Goal: Task Accomplishment & Management: Manage account settings

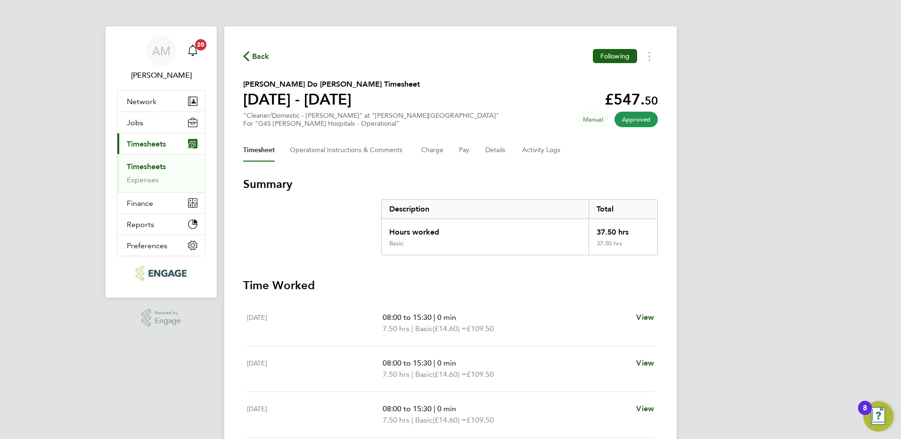
click at [161, 163] on link "Timesheets" at bounding box center [146, 166] width 39 height 9
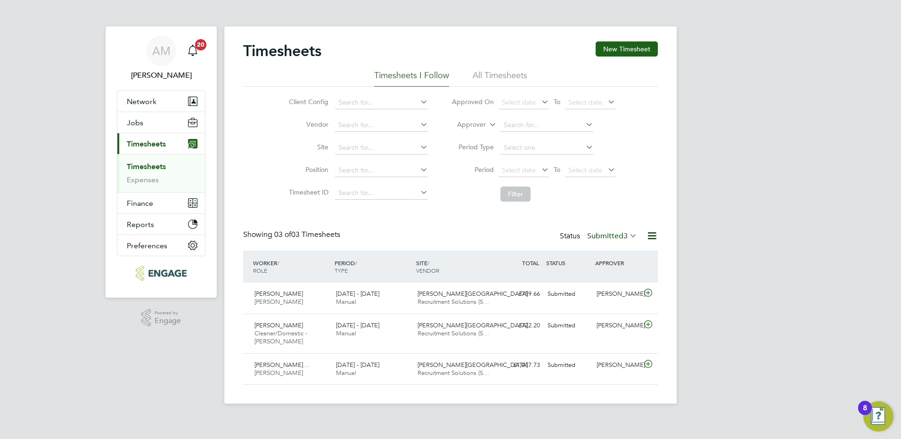
click at [600, 238] on label "Submitted 3" at bounding box center [612, 235] width 50 height 9
click at [593, 250] on li "All" at bounding box center [601, 252] width 43 height 13
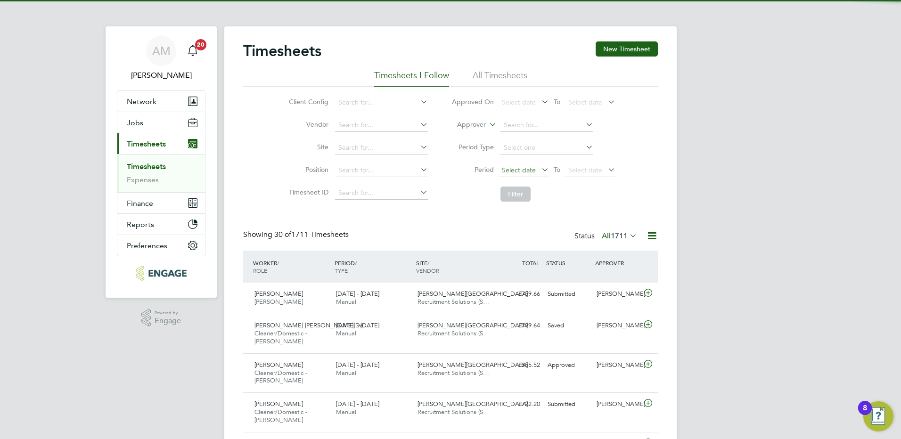
scroll to position [32, 82]
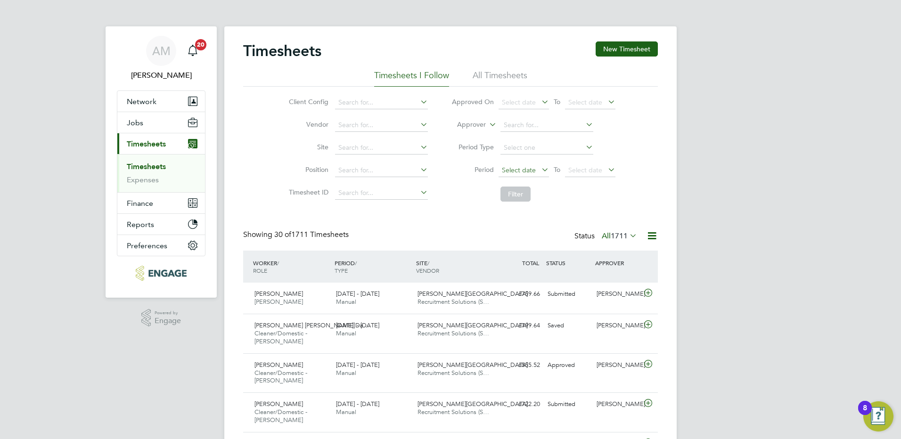
click at [513, 173] on span "Select date" at bounding box center [519, 170] width 34 height 8
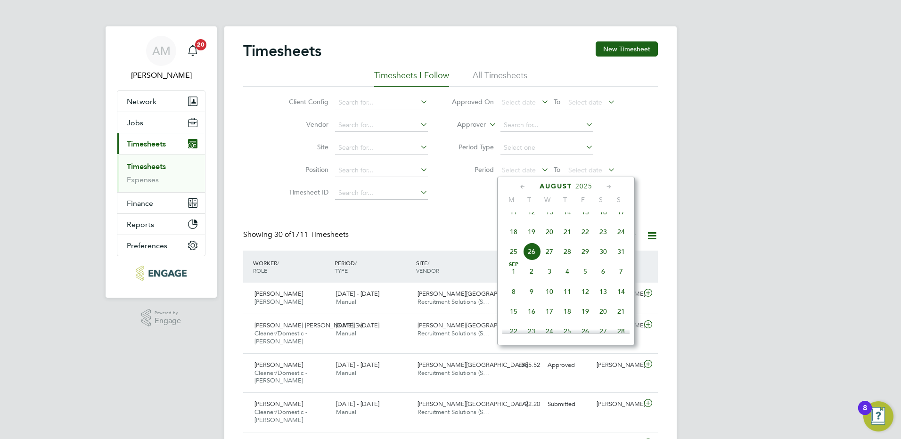
click at [516, 239] on span "18" at bounding box center [514, 232] width 18 height 18
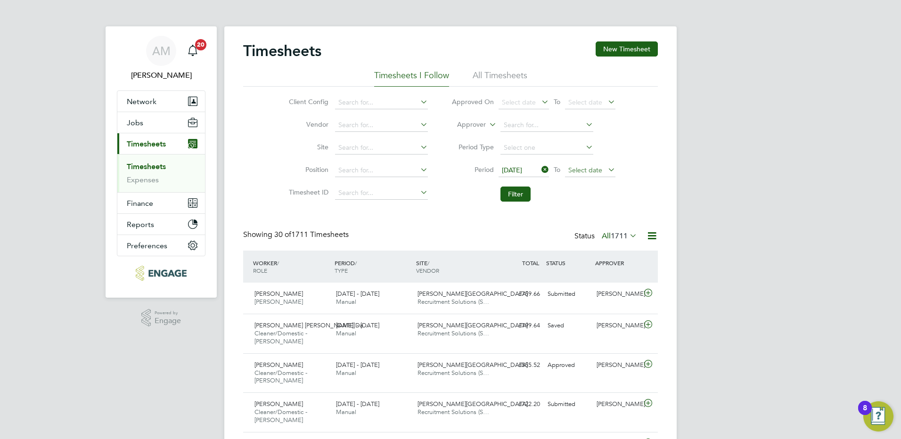
click at [577, 175] on span "Select date" at bounding box center [590, 170] width 50 height 13
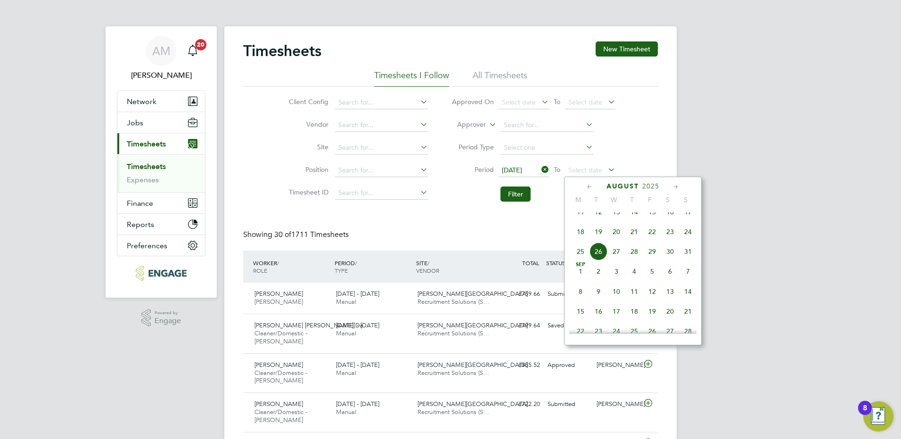
click at [686, 239] on span "24" at bounding box center [688, 232] width 18 height 18
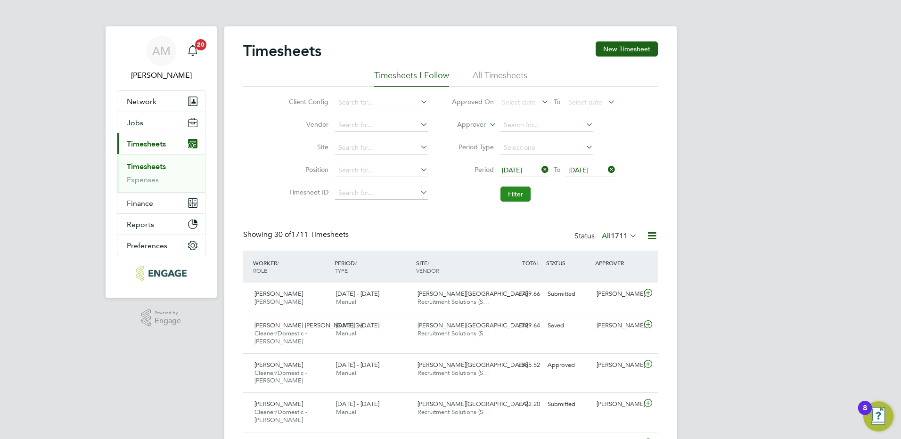
click at [518, 191] on button "Filter" at bounding box center [516, 194] width 30 height 15
click at [293, 326] on span "[PERSON_NAME] [PERSON_NAME] Da…" at bounding box center [312, 325] width 115 height 8
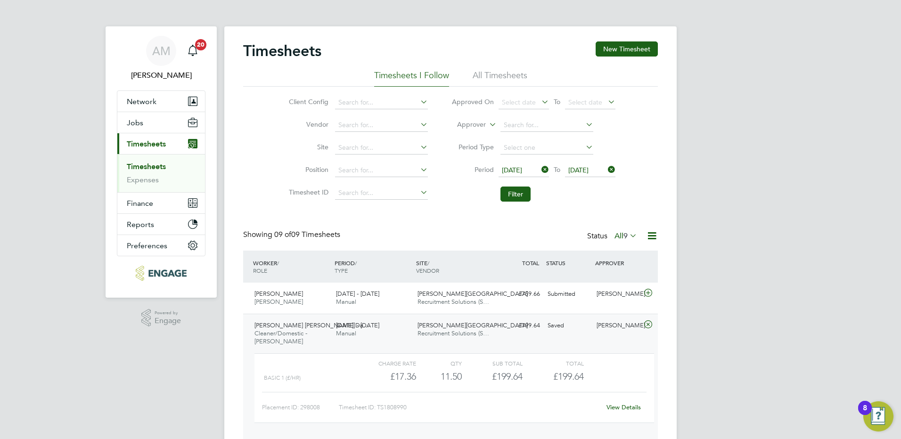
click at [632, 405] on link "View Details" at bounding box center [624, 407] width 34 height 8
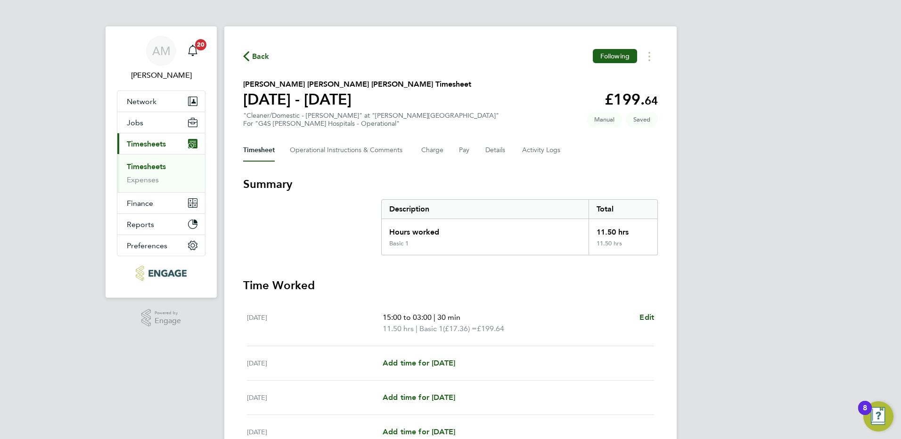
click at [246, 57] on icon "button" at bounding box center [246, 56] width 6 height 10
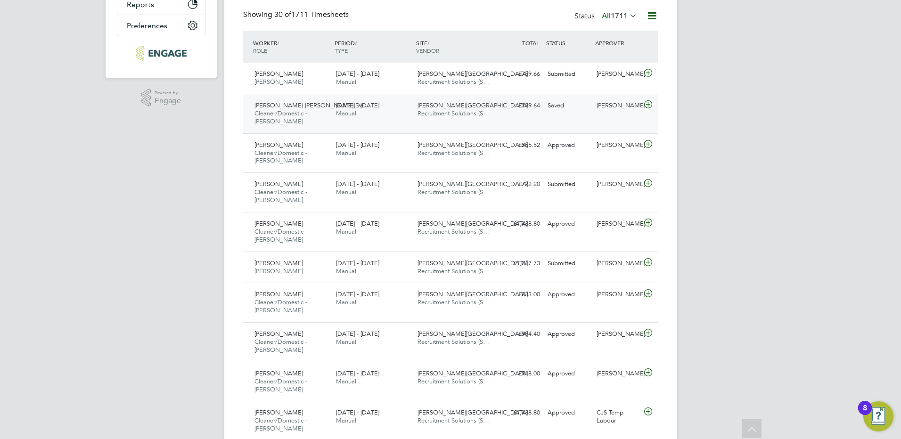
click at [503, 116] on div "Jose Antonio Pinto Da… Cleaner/Domestic - Churchill 18 - 24 Aug 2025 18 - 24 Au…" at bounding box center [450, 114] width 415 height 40
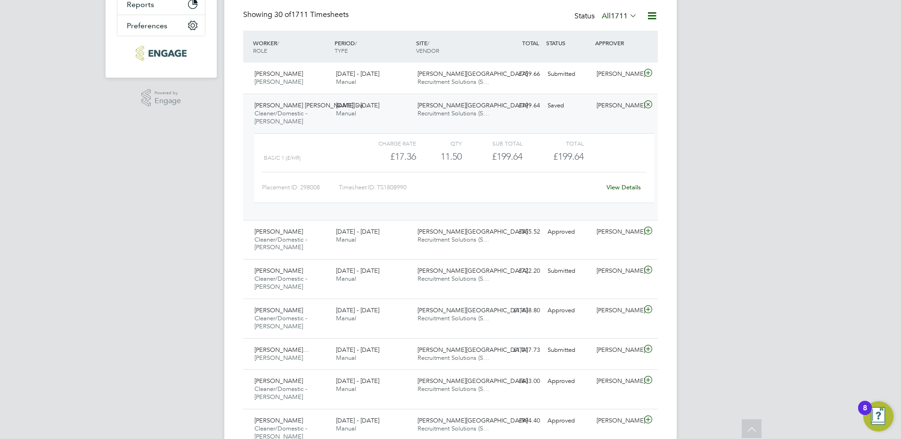
click at [620, 188] on link "View Details" at bounding box center [624, 187] width 34 height 8
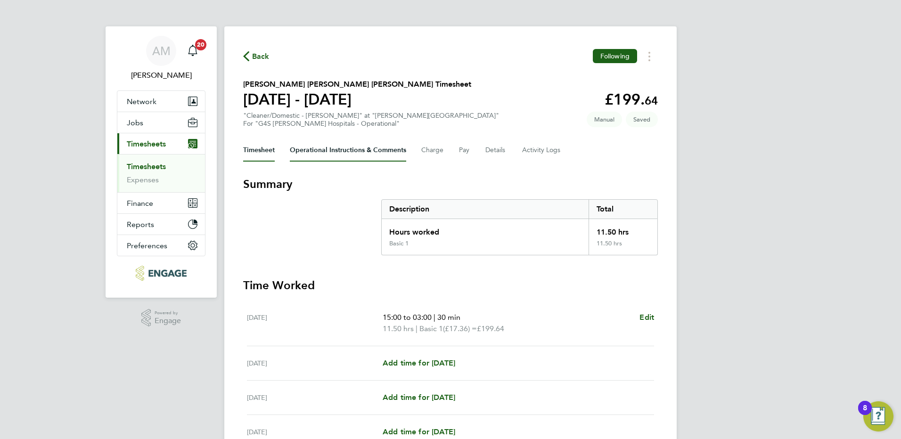
drag, startPoint x: 377, startPoint y: 154, endPoint x: 371, endPoint y: 159, distance: 8.0
click at [377, 154] on Comments-tab "Operational Instructions & Comments" at bounding box center [348, 150] width 116 height 23
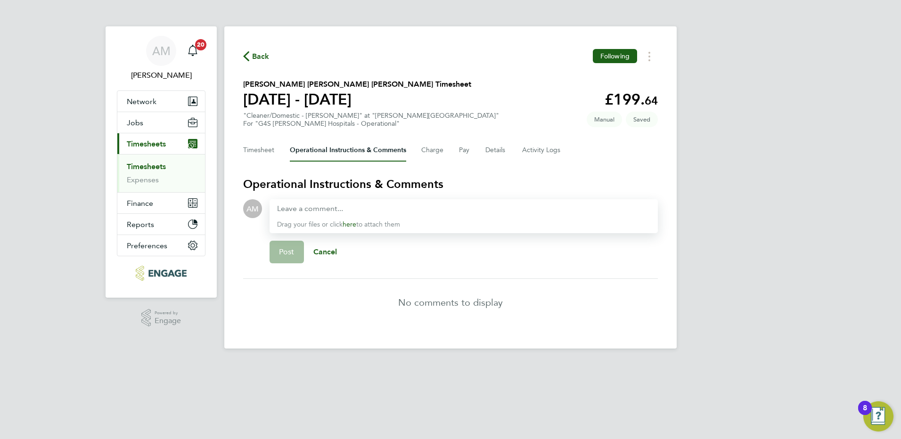
click at [258, 55] on span "Back" at bounding box center [260, 56] width 17 height 11
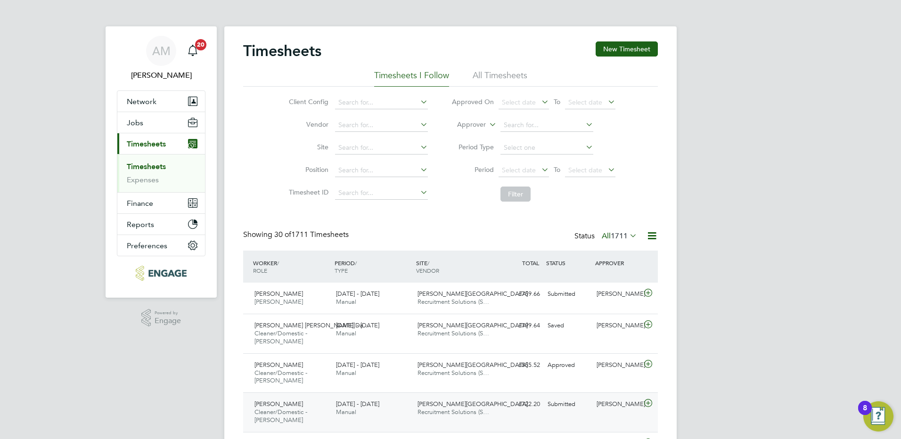
click at [373, 403] on span "[DATE] - [DATE]" at bounding box center [357, 404] width 43 height 8
click at [605, 408] on div "[PERSON_NAME]" at bounding box center [617, 405] width 49 height 16
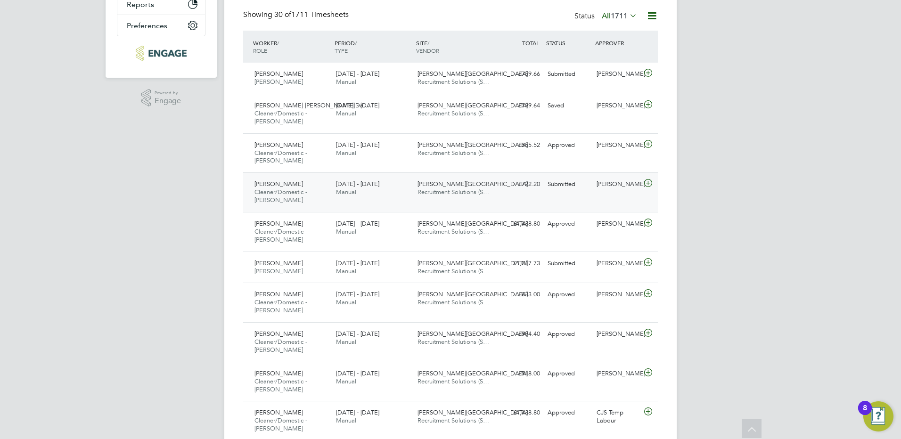
click at [270, 188] on div "Latifah Ali Cleaner/Domestic - Churchill 18 - 24 Aug 2025" at bounding box center [292, 193] width 82 height 32
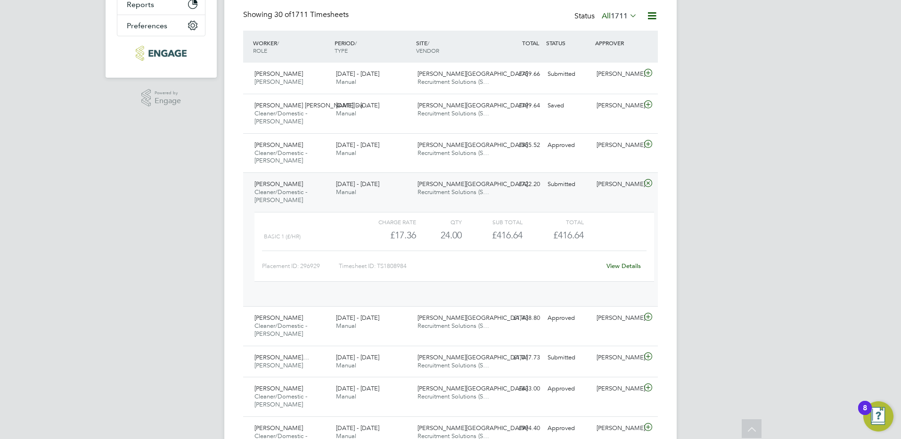
scroll to position [16, 92]
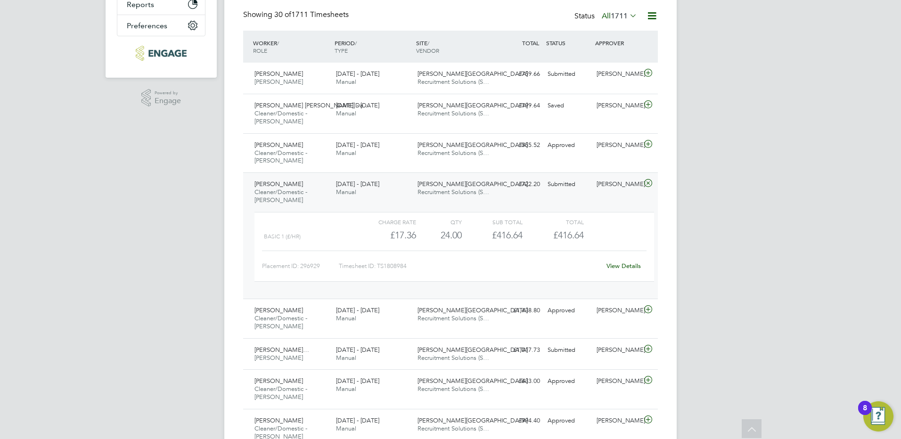
click at [618, 266] on link "View Details" at bounding box center [624, 266] width 34 height 8
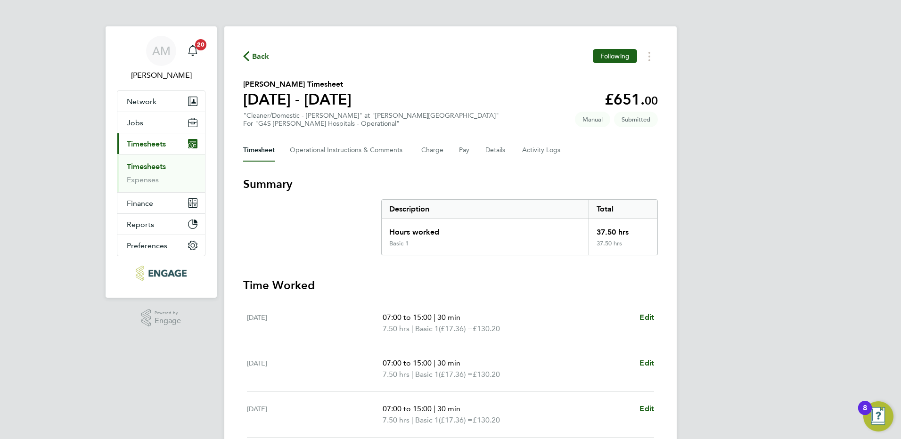
click at [259, 56] on span "Back" at bounding box center [260, 56] width 17 height 11
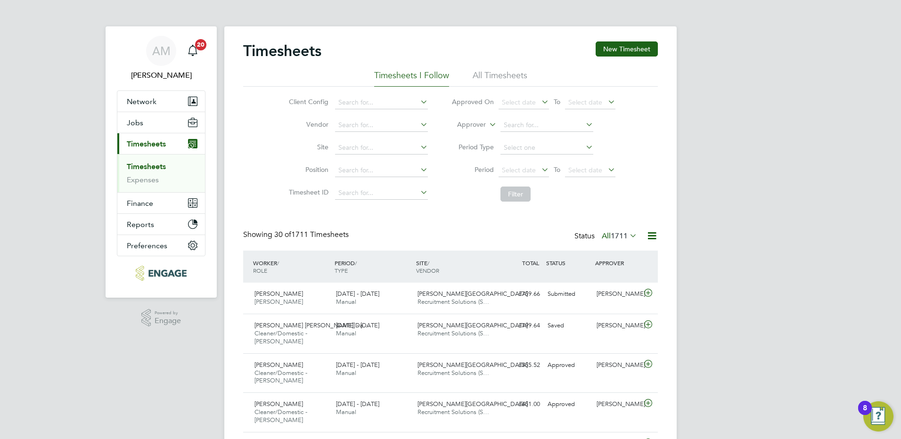
click at [511, 77] on li "All Timesheets" at bounding box center [500, 78] width 55 height 17
click at [508, 167] on span "Select date" at bounding box center [519, 170] width 34 height 8
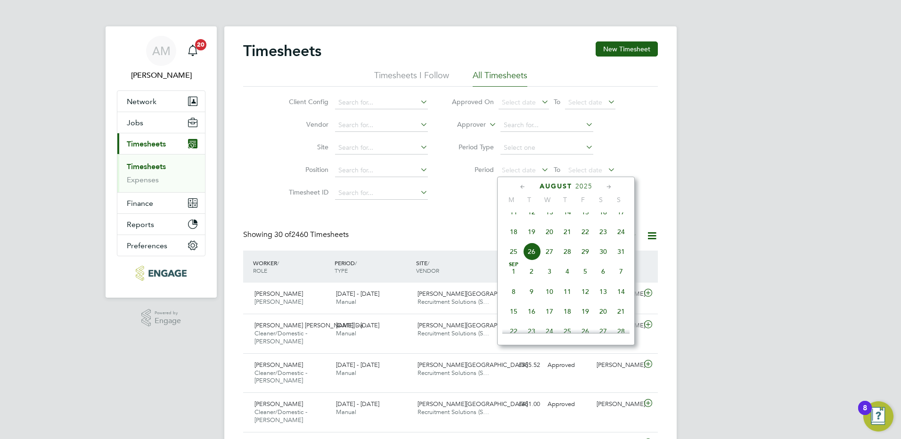
click at [512, 241] on span "18" at bounding box center [514, 232] width 18 height 18
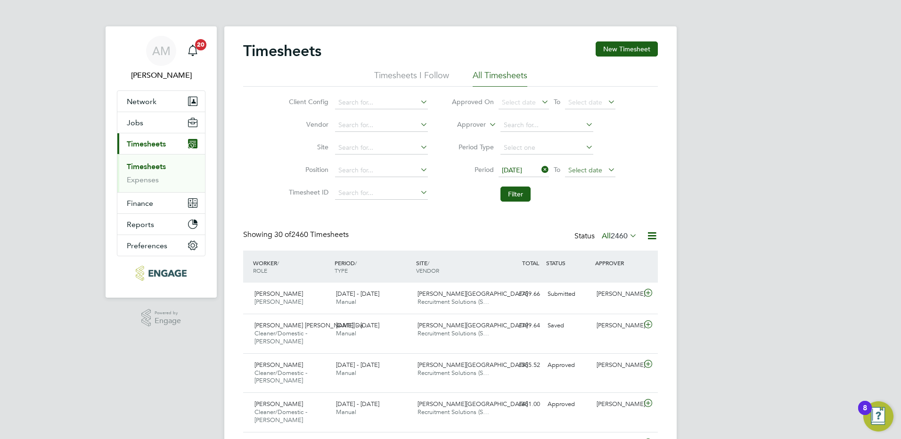
click at [588, 171] on span "Select date" at bounding box center [585, 170] width 34 height 8
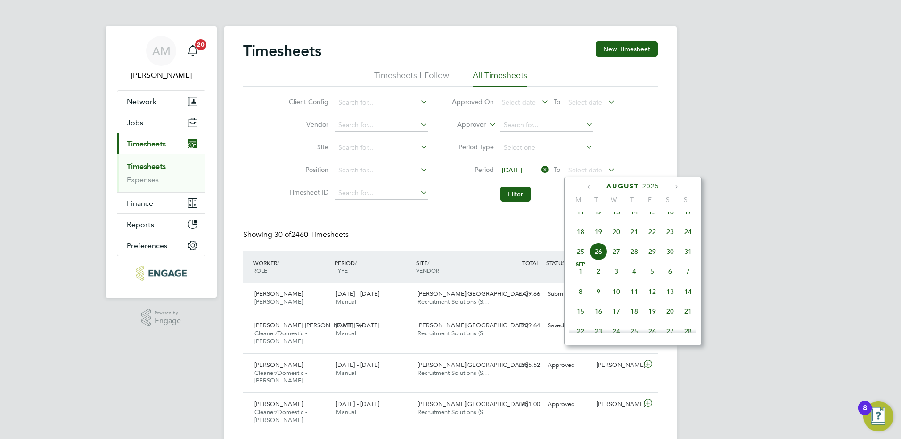
click at [689, 241] on span "24" at bounding box center [688, 232] width 18 height 18
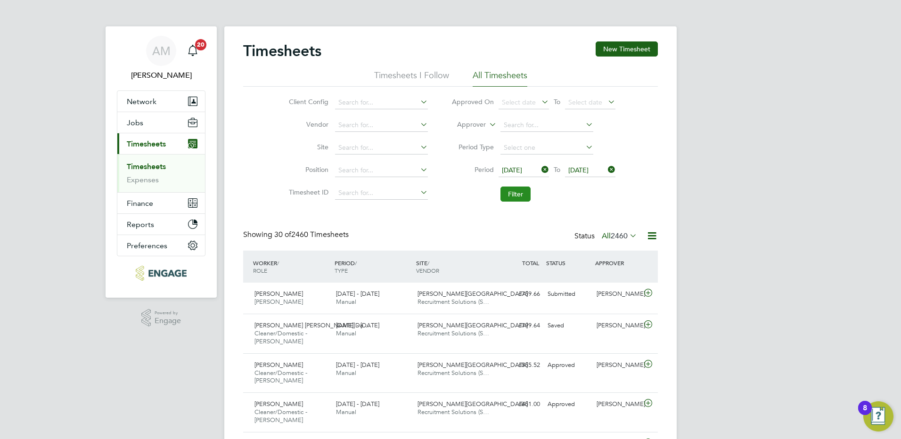
click at [514, 197] on button "Filter" at bounding box center [516, 194] width 30 height 15
click at [648, 403] on icon at bounding box center [648, 404] width 12 height 8
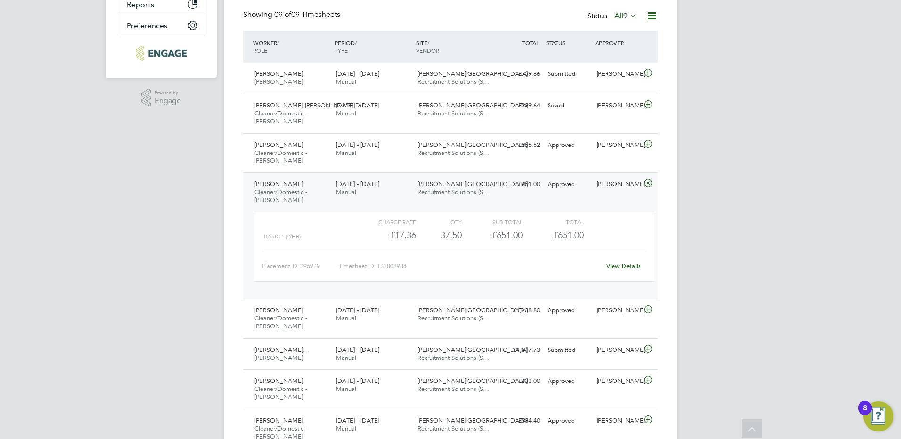
click at [618, 269] on link "View Details" at bounding box center [624, 266] width 34 height 8
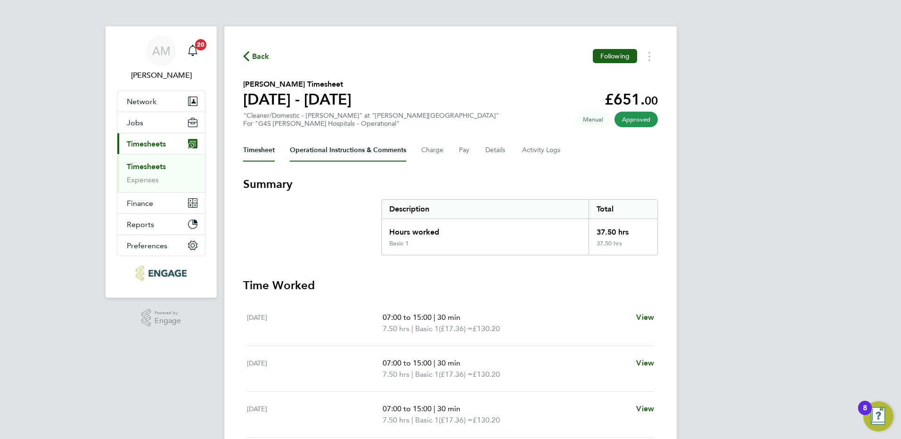
click at [309, 152] on Comments-tab "Operational Instructions & Comments" at bounding box center [348, 150] width 116 height 23
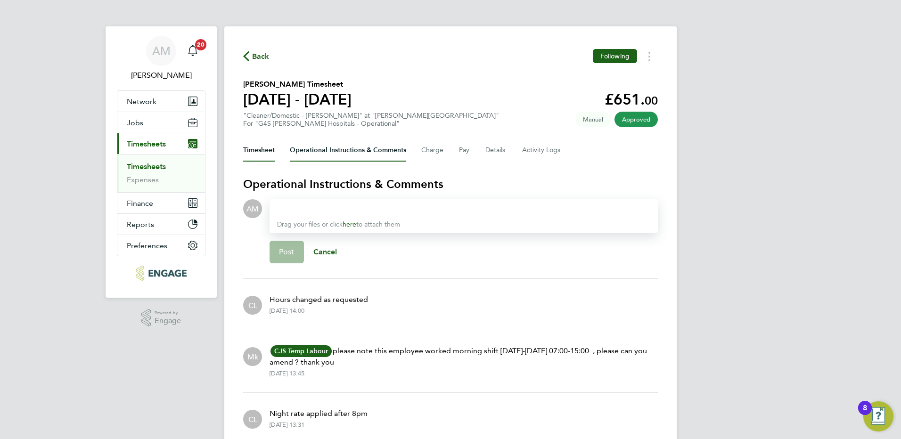
click at [267, 152] on button "Timesheet" at bounding box center [259, 150] width 32 height 23
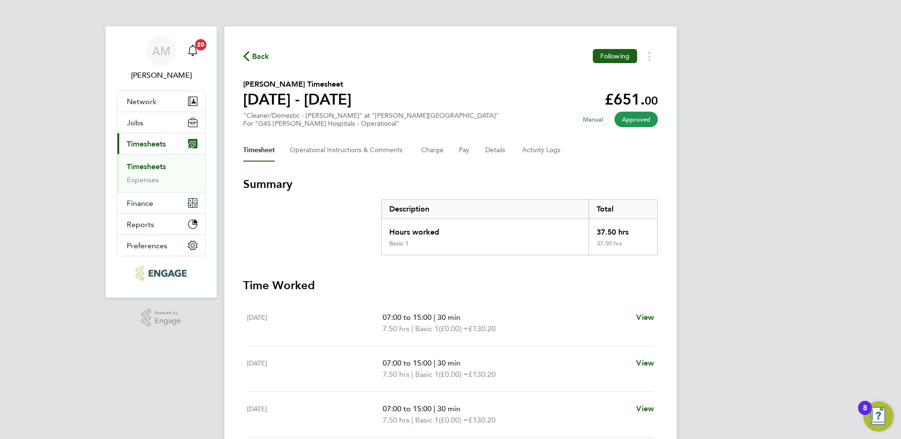
click at [251, 56] on span "Back" at bounding box center [256, 55] width 26 height 9
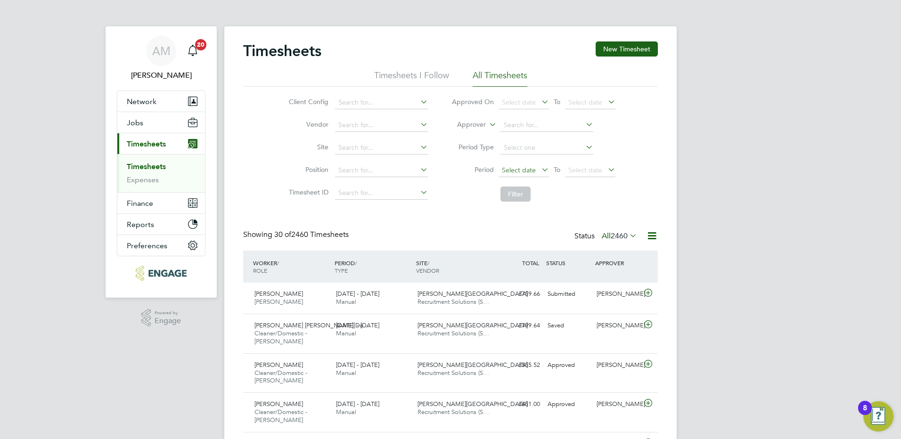
click at [511, 169] on span "Select date" at bounding box center [519, 170] width 34 height 8
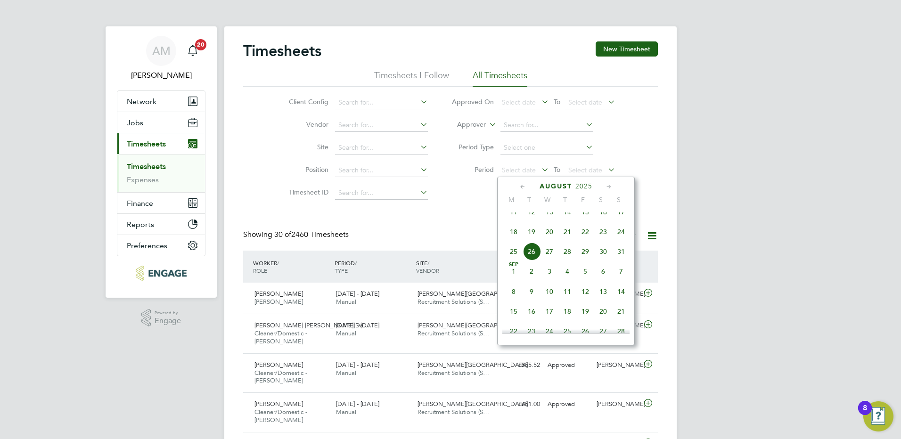
click at [514, 241] on span "18" at bounding box center [514, 232] width 18 height 18
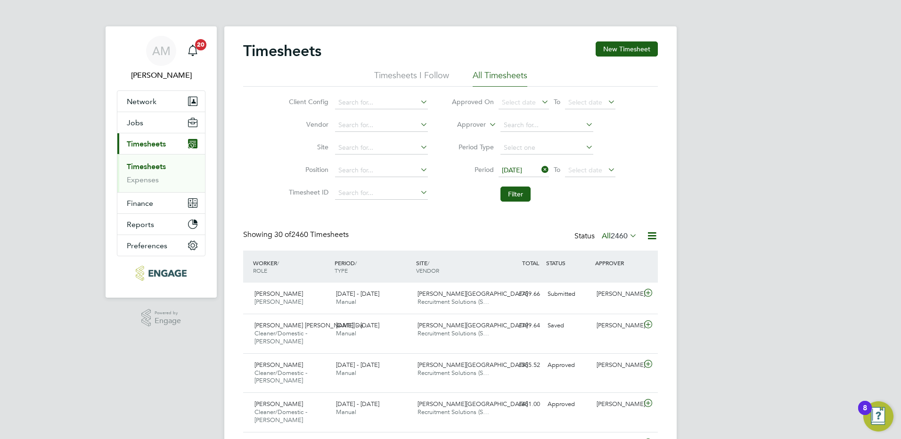
click at [577, 162] on li "Period 18 Aug 2025 To Select date" at bounding box center [534, 170] width 188 height 23
click at [584, 174] on span "Select date" at bounding box center [590, 170] width 50 height 13
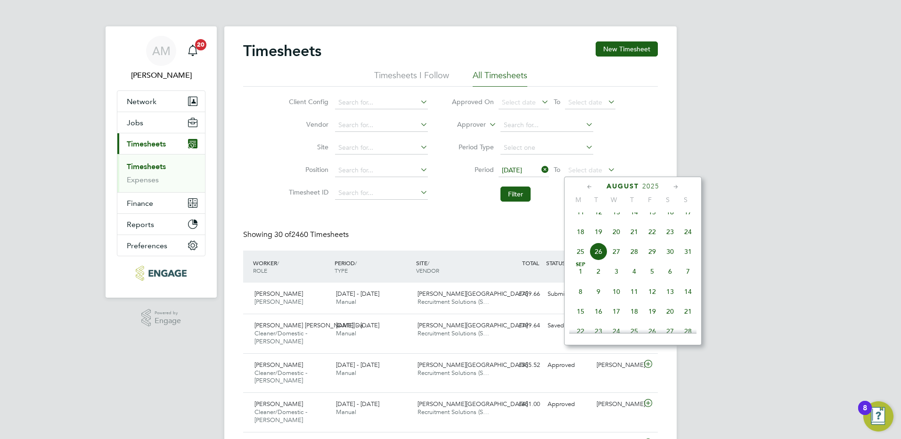
click at [688, 239] on span "24" at bounding box center [688, 232] width 18 height 18
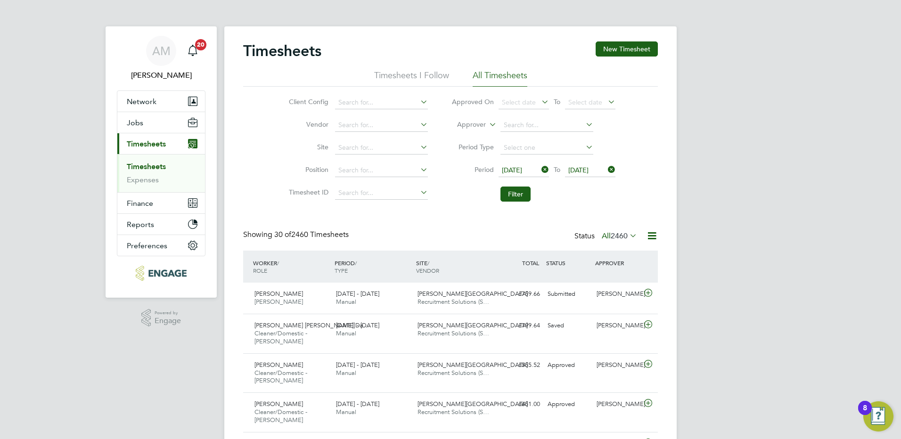
click at [158, 168] on link "Timesheets" at bounding box center [146, 166] width 39 height 9
click at [624, 233] on span "2460" at bounding box center [619, 235] width 17 height 9
click at [526, 195] on button "Filter" at bounding box center [516, 194] width 30 height 15
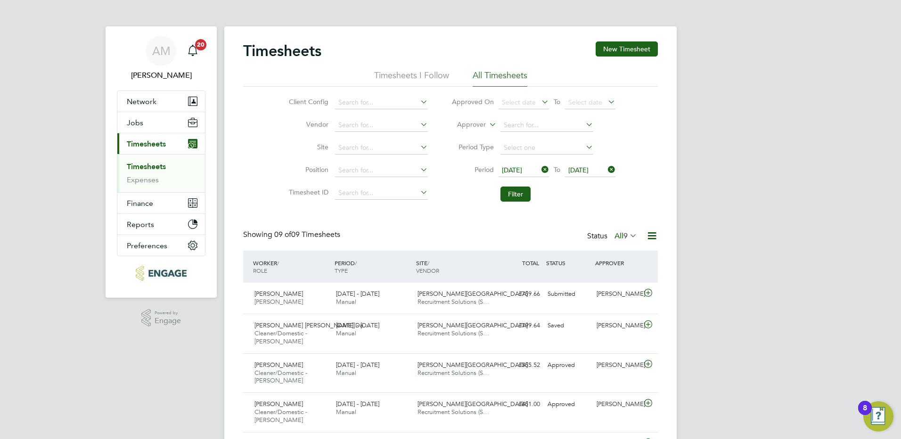
click at [628, 237] on icon at bounding box center [628, 235] width 0 height 13
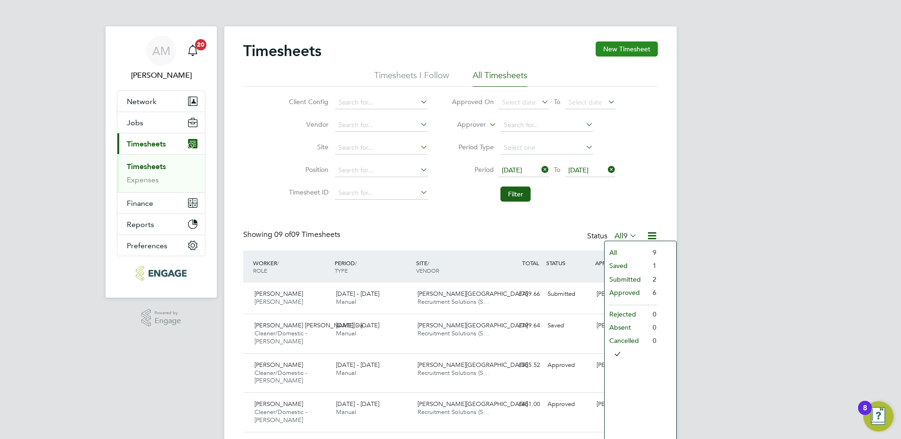
click at [607, 51] on button "New Timesheet" at bounding box center [627, 48] width 62 height 15
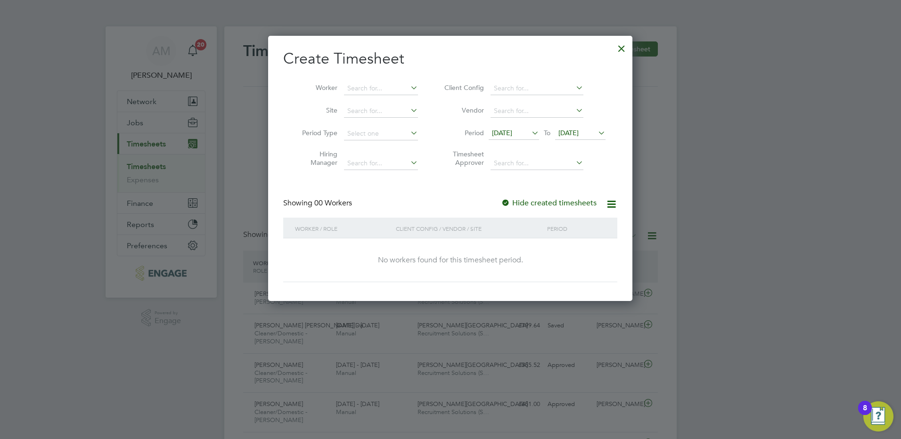
click at [512, 130] on span "12 Aug 2025" at bounding box center [502, 133] width 20 height 8
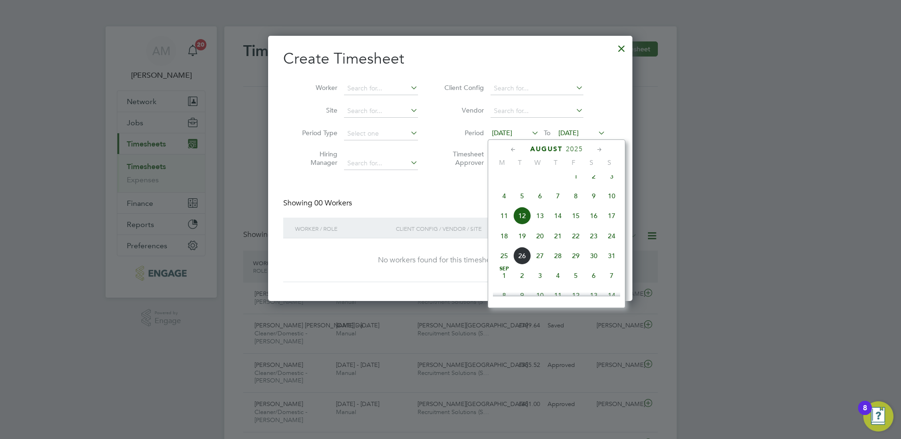
click at [504, 242] on span "18" at bounding box center [504, 236] width 18 height 18
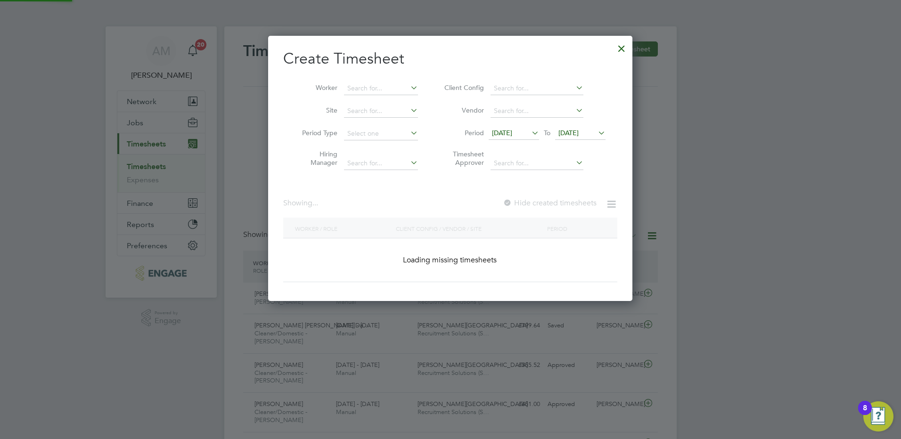
click at [579, 134] on span "19 Aug 2025" at bounding box center [569, 133] width 20 height 8
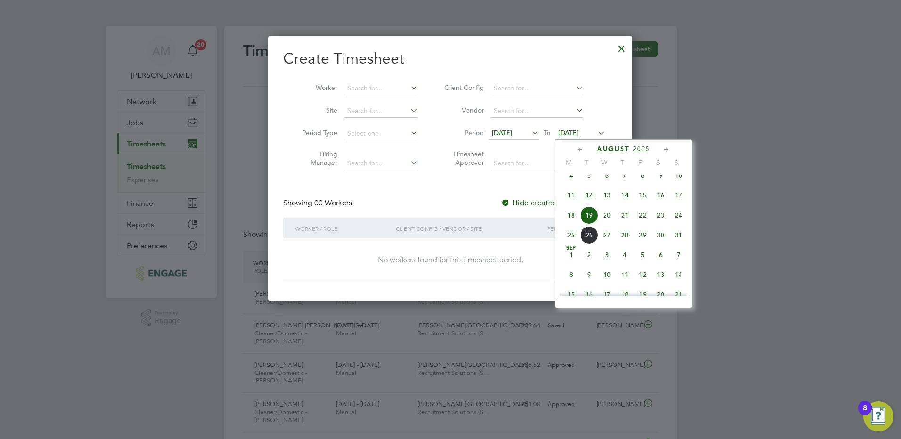
click at [679, 224] on span "24" at bounding box center [679, 215] width 18 height 18
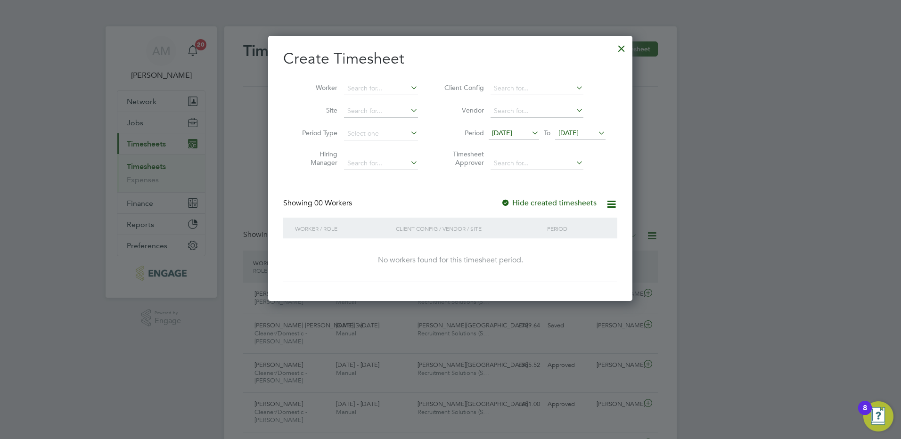
click at [619, 50] on div at bounding box center [621, 46] width 17 height 17
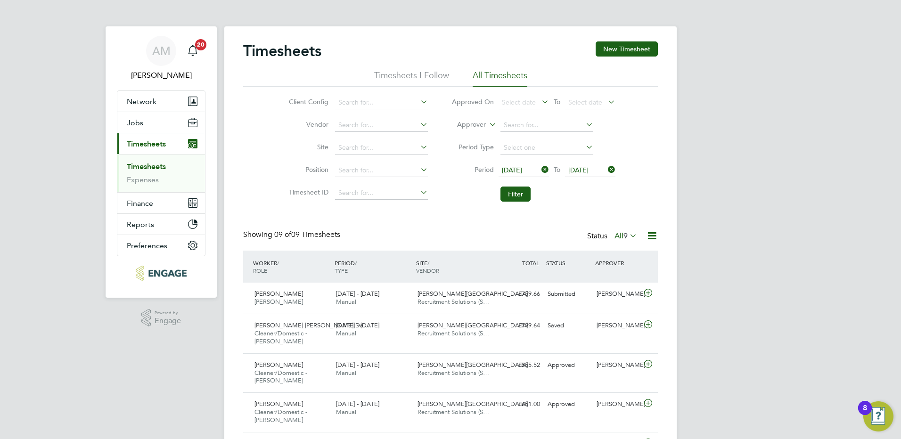
click at [152, 168] on link "Timesheets" at bounding box center [146, 166] width 39 height 9
click at [627, 236] on span "9" at bounding box center [626, 235] width 4 height 9
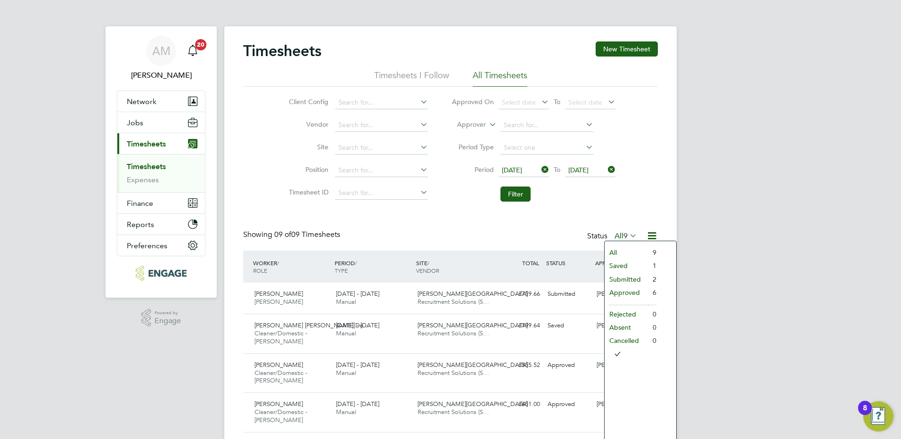
click at [238, 327] on div "Timesheets New Timesheet Timesheets I Follow All Timesheets Client Config Vendo…" at bounding box center [450, 333] width 452 height 614
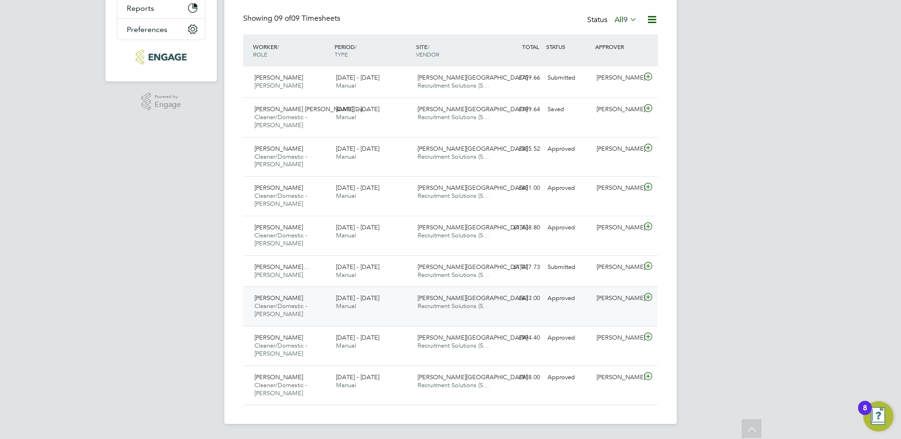
scroll to position [0, 0]
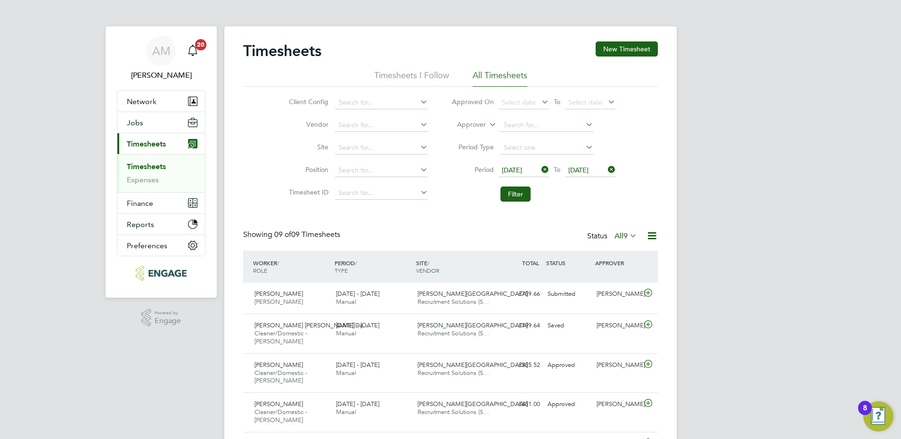
click at [624, 239] on span "9" at bounding box center [626, 235] width 4 height 9
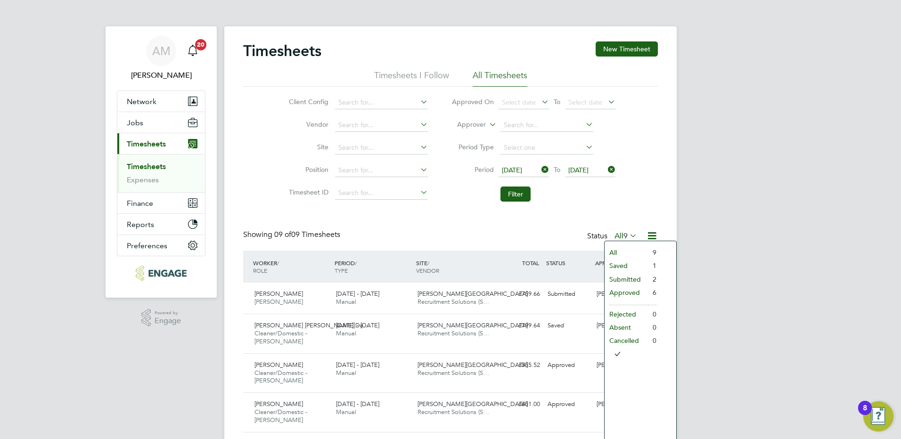
click at [621, 279] on li "Submitted" at bounding box center [626, 279] width 43 height 13
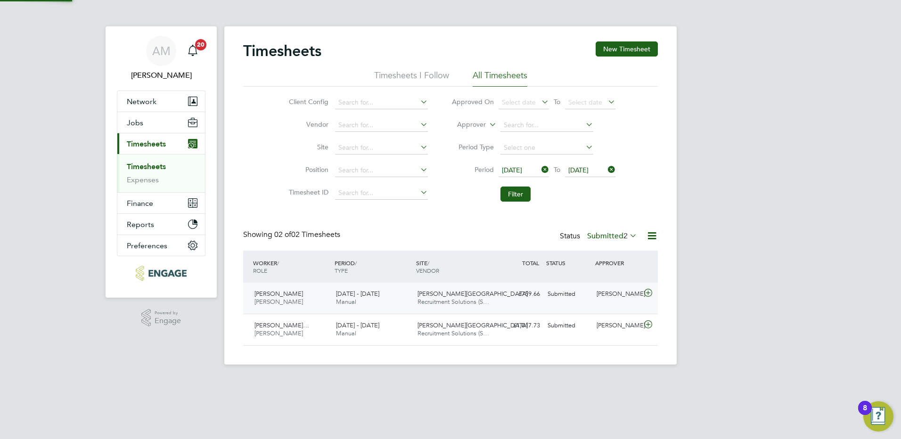
scroll to position [24, 82]
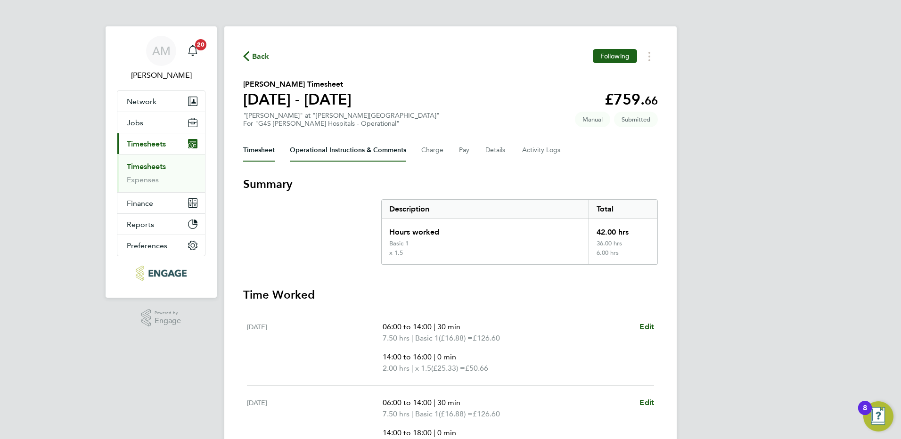
click at [329, 150] on Comments-tab "Operational Instructions & Comments" at bounding box center [348, 150] width 116 height 23
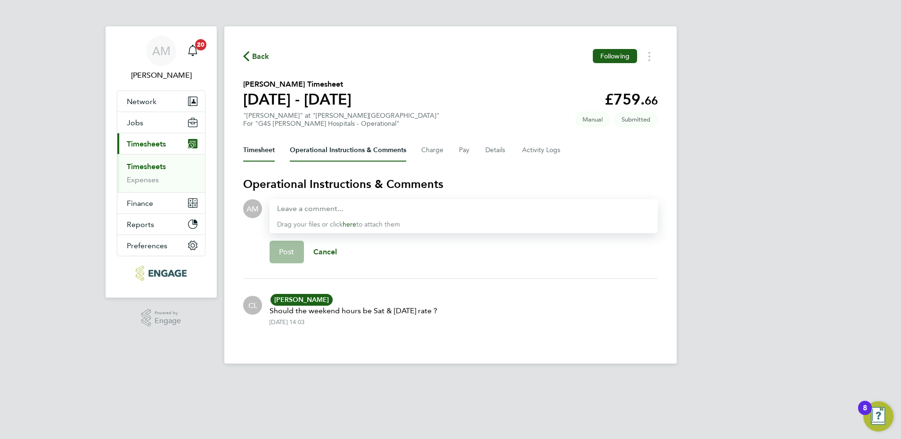
click at [263, 152] on button "Timesheet" at bounding box center [259, 150] width 32 height 23
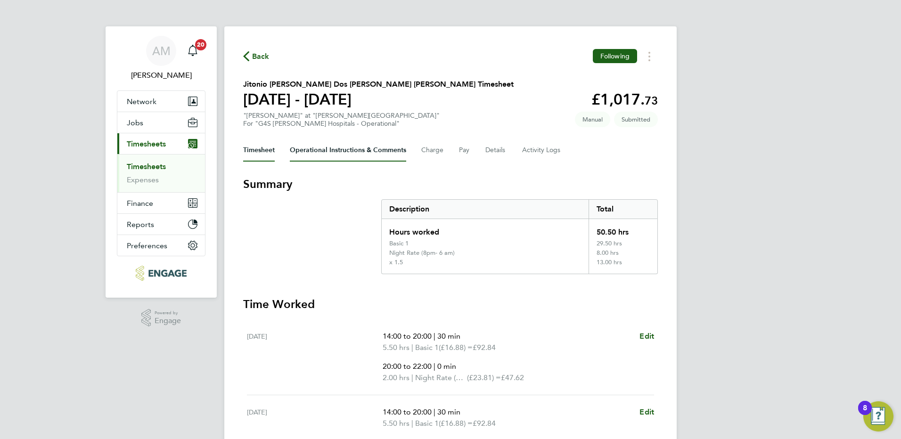
click at [337, 148] on Comments-tab "Operational Instructions & Comments" at bounding box center [348, 150] width 116 height 23
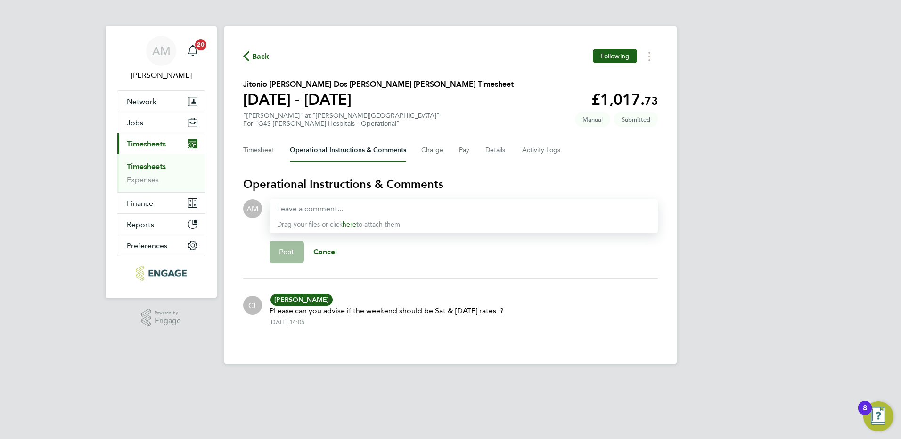
click at [150, 164] on link "Timesheets" at bounding box center [146, 166] width 39 height 9
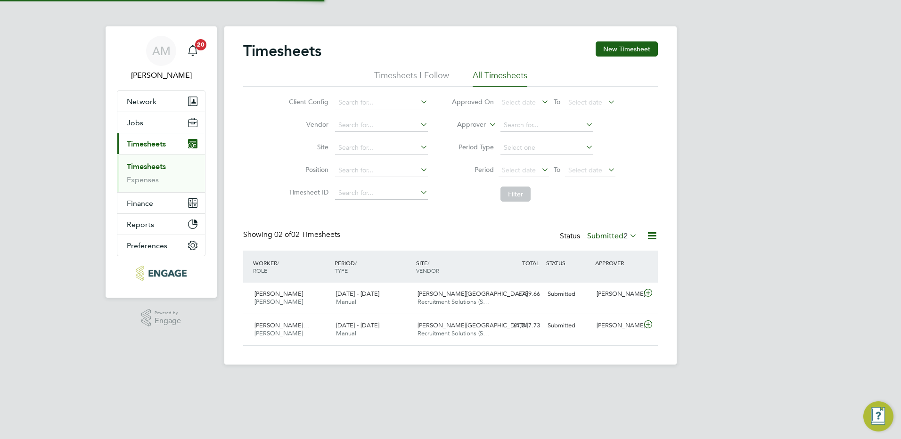
scroll to position [24, 82]
click at [613, 239] on label "Submitted 2" at bounding box center [612, 235] width 50 height 9
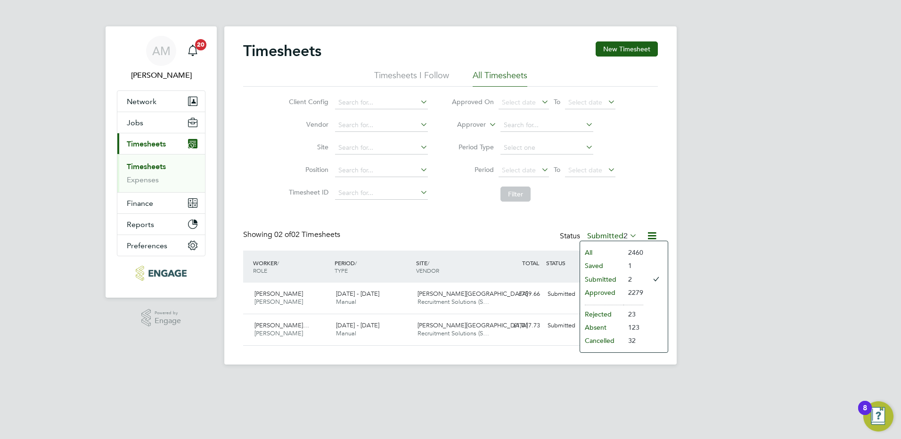
click at [617, 267] on li "Saved" at bounding box center [601, 265] width 43 height 13
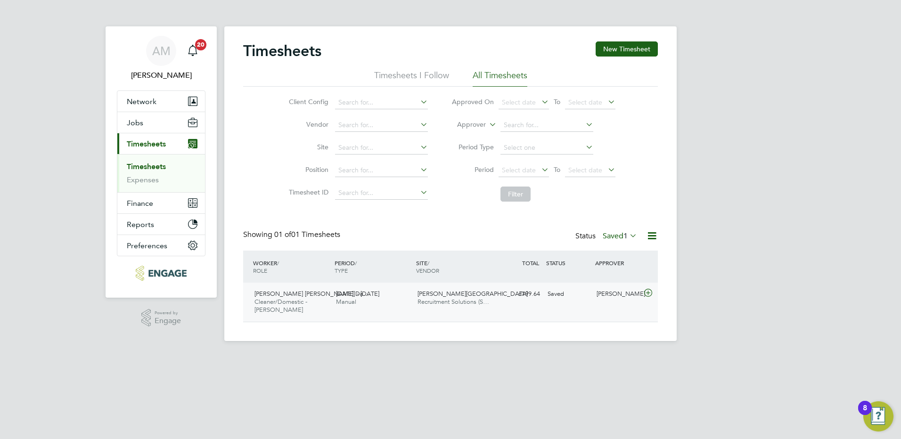
click at [439, 297] on span "Churchill Hospital" at bounding box center [473, 294] width 110 height 8
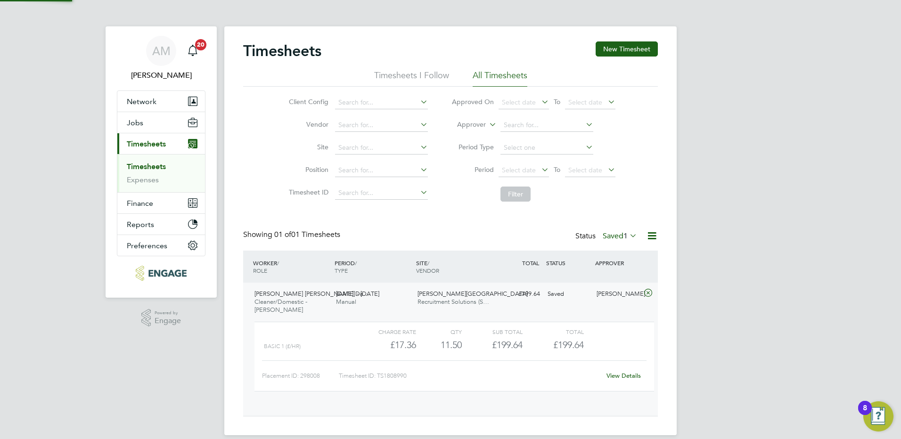
scroll to position [16, 92]
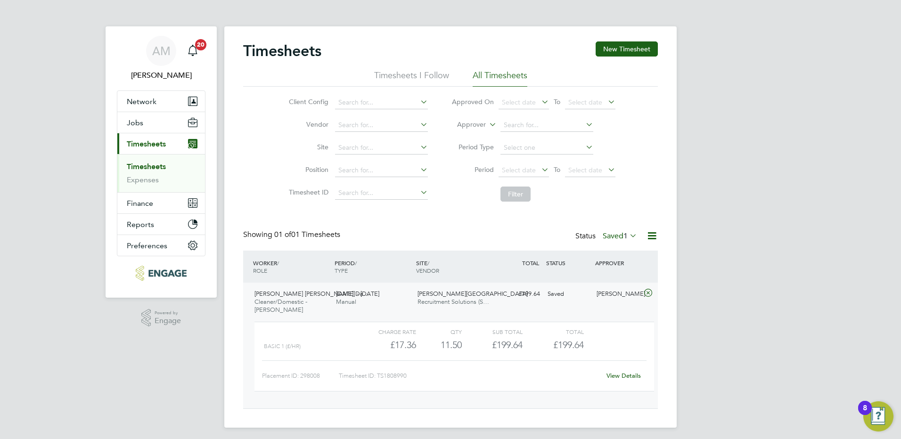
click at [621, 374] on link "View Details" at bounding box center [624, 376] width 34 height 8
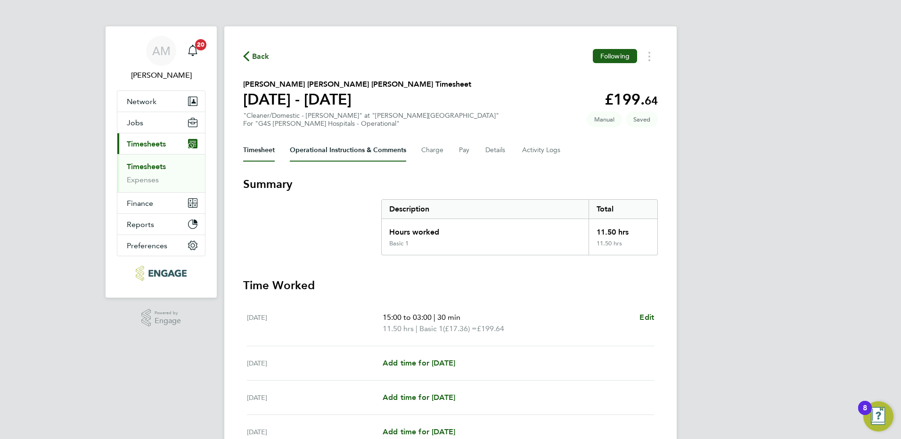
click at [355, 151] on Comments-tab "Operational Instructions & Comments" at bounding box center [348, 150] width 116 height 23
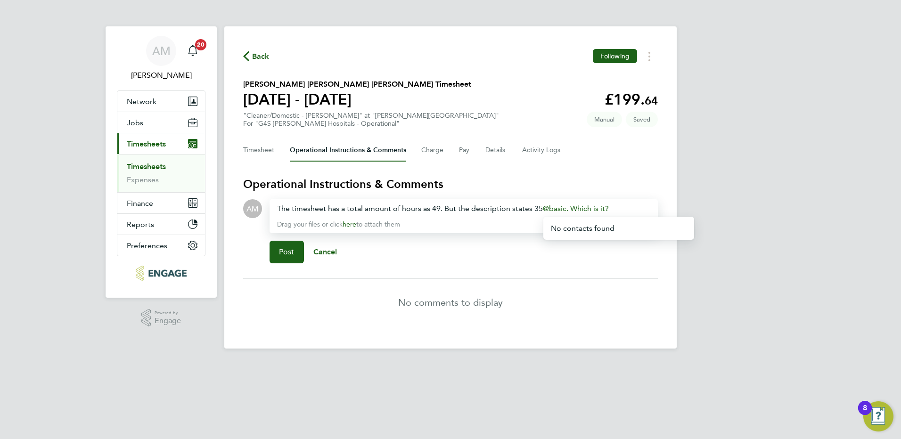
click at [550, 209] on span "basic. Which is it?" at bounding box center [576, 208] width 66 height 9
click at [298, 251] on button "Post" at bounding box center [287, 252] width 34 height 23
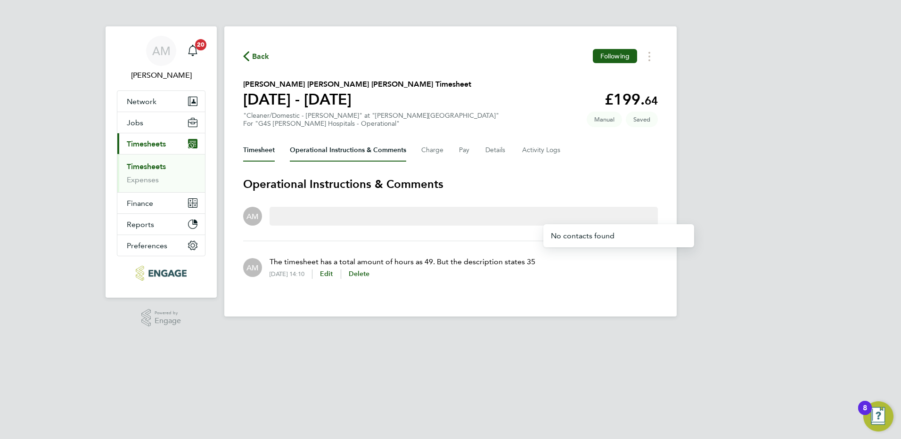
click at [263, 148] on button "Timesheet" at bounding box center [259, 150] width 32 height 23
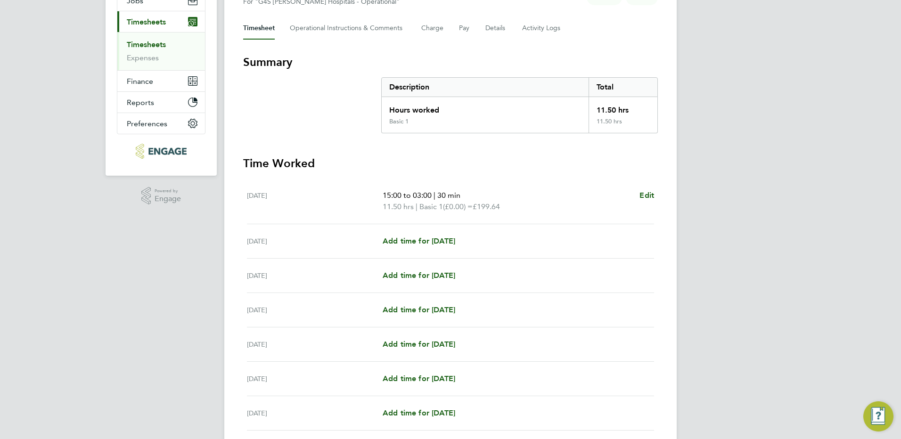
scroll to position [197, 0]
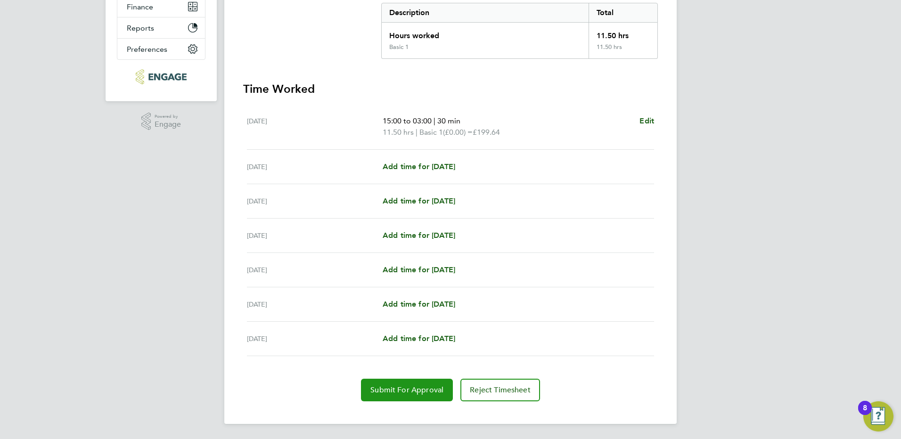
drag, startPoint x: 397, startPoint y: 389, endPoint x: 444, endPoint y: 369, distance: 50.7
click at [397, 389] on span "Submit For Approval" at bounding box center [406, 390] width 73 height 9
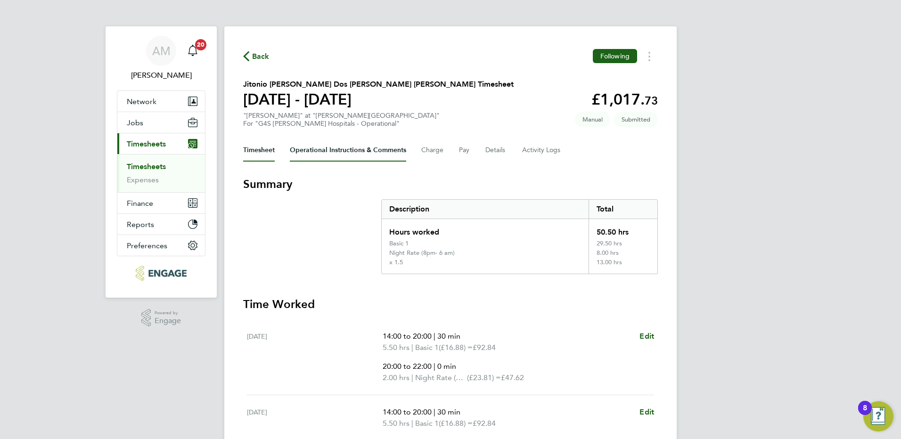
click at [321, 151] on Comments-tab "Operational Instructions & Comments" at bounding box center [348, 150] width 116 height 23
